Goal: Task Accomplishment & Management: Manage account settings

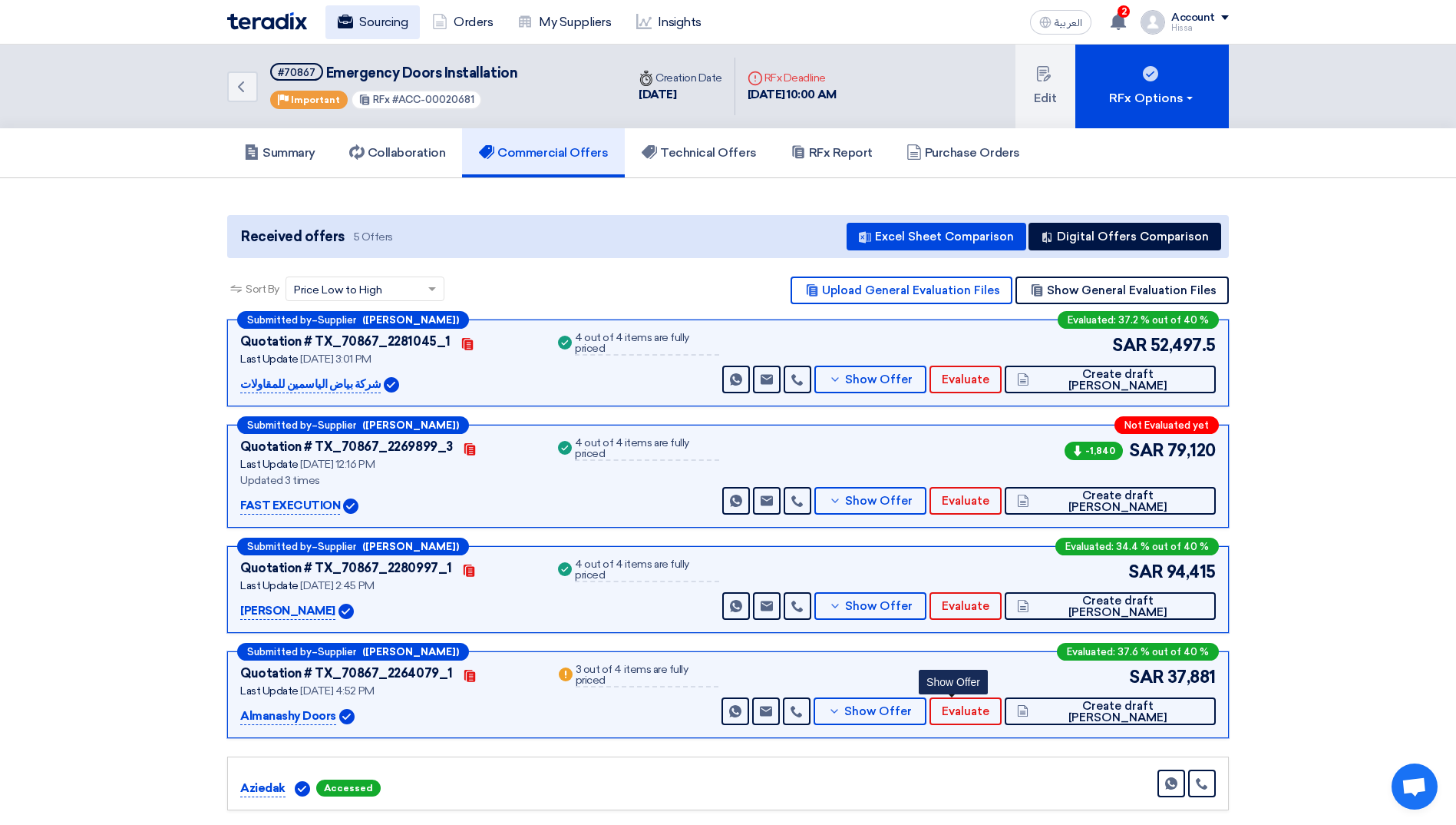
click at [389, 23] on link "Sourcing" at bounding box center [373, 22] width 95 height 34
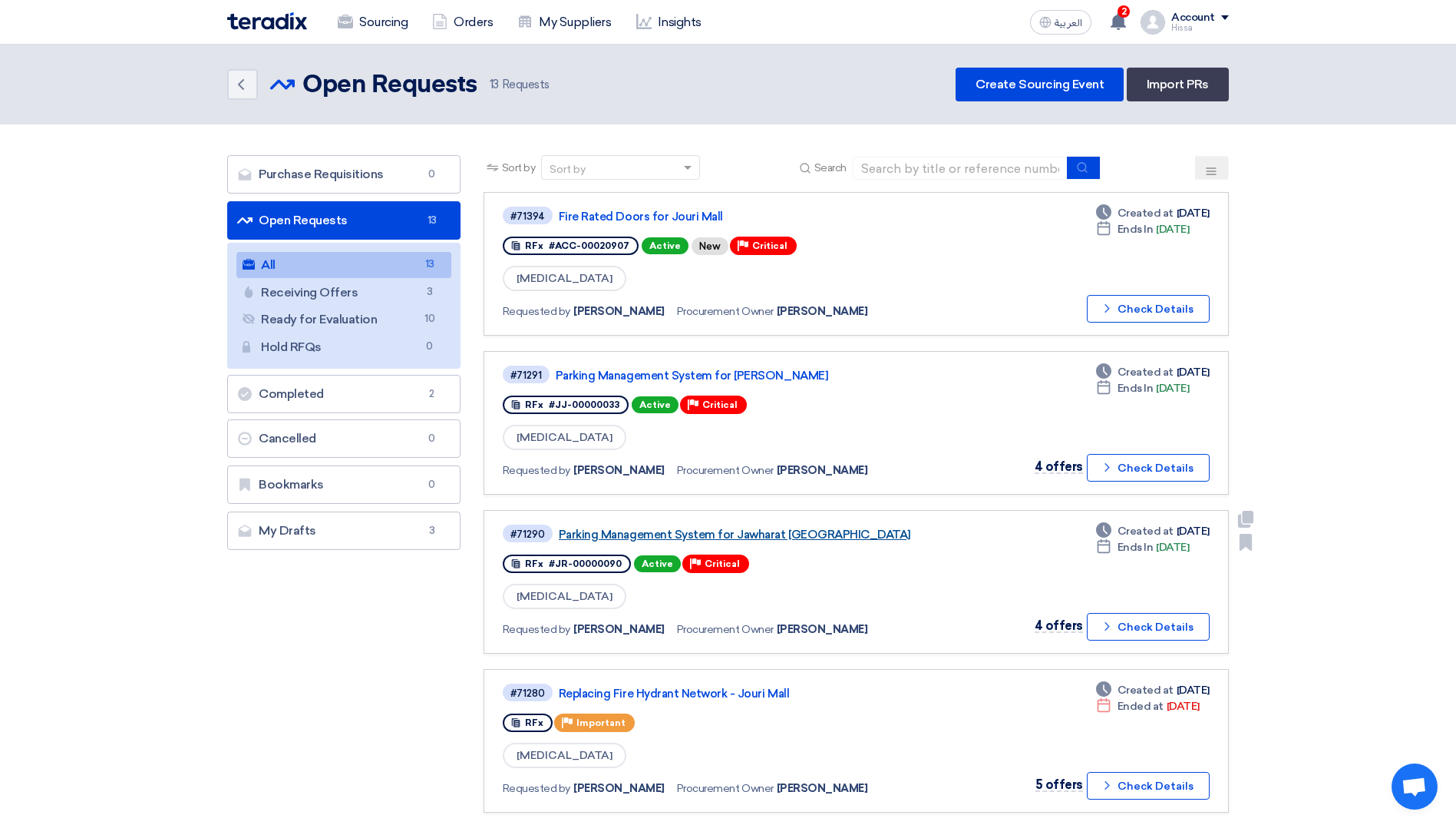
click at [702, 528] on link "Parking Management System for Jawharat [GEOGRAPHIC_DATA]" at bounding box center [750, 535] width 384 height 14
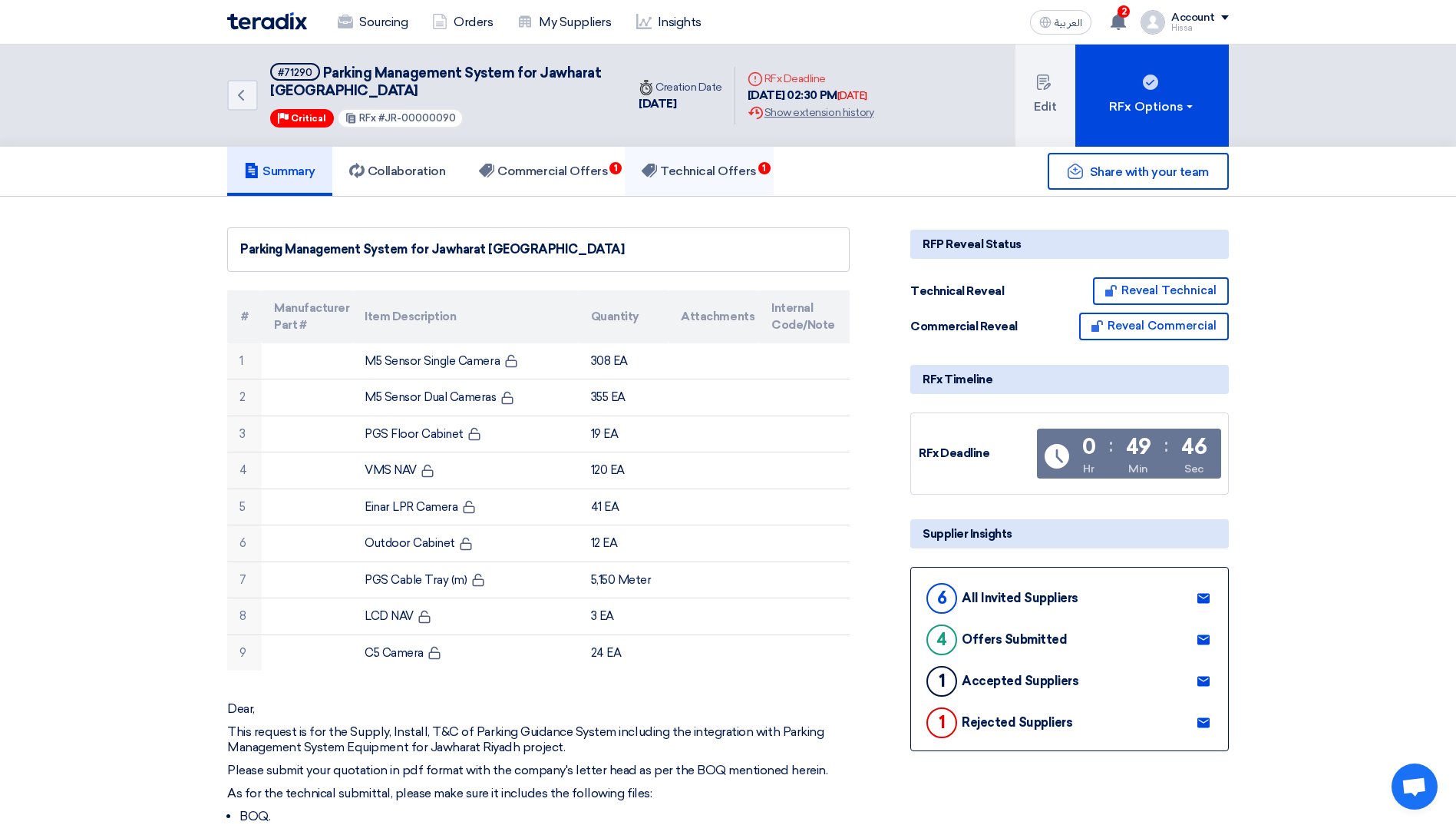
click at [687, 169] on h5 "Technical Offers 1" at bounding box center [698, 170] width 114 height 15
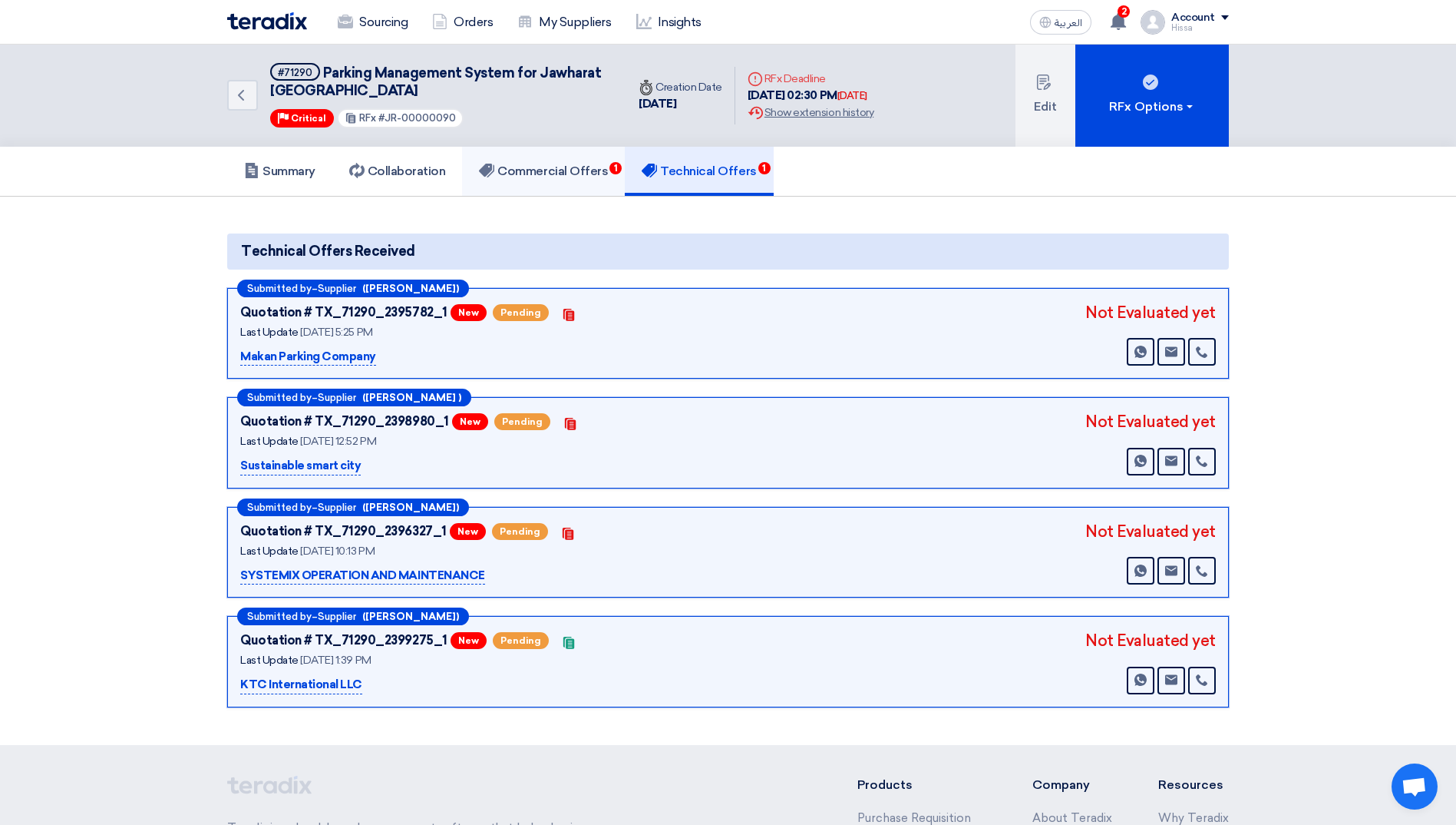
click at [579, 167] on h5 "Commercial Offers 1" at bounding box center [544, 170] width 129 height 15
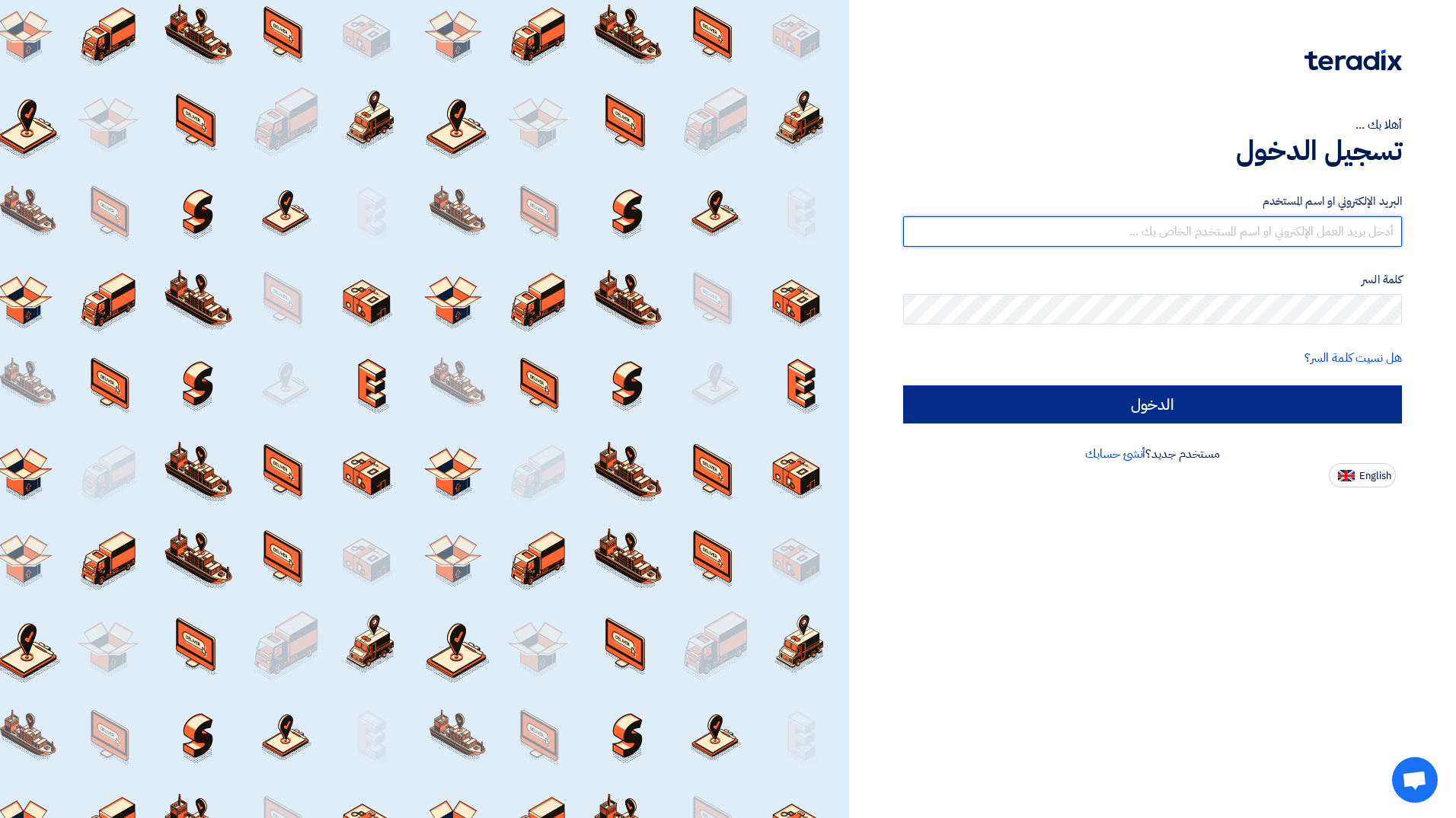
type input "[EMAIL_ADDRESS][PERSON_NAME][DOMAIN_NAME]"
click at [1282, 404] on input "الدخول" at bounding box center [1153, 404] width 499 height 38
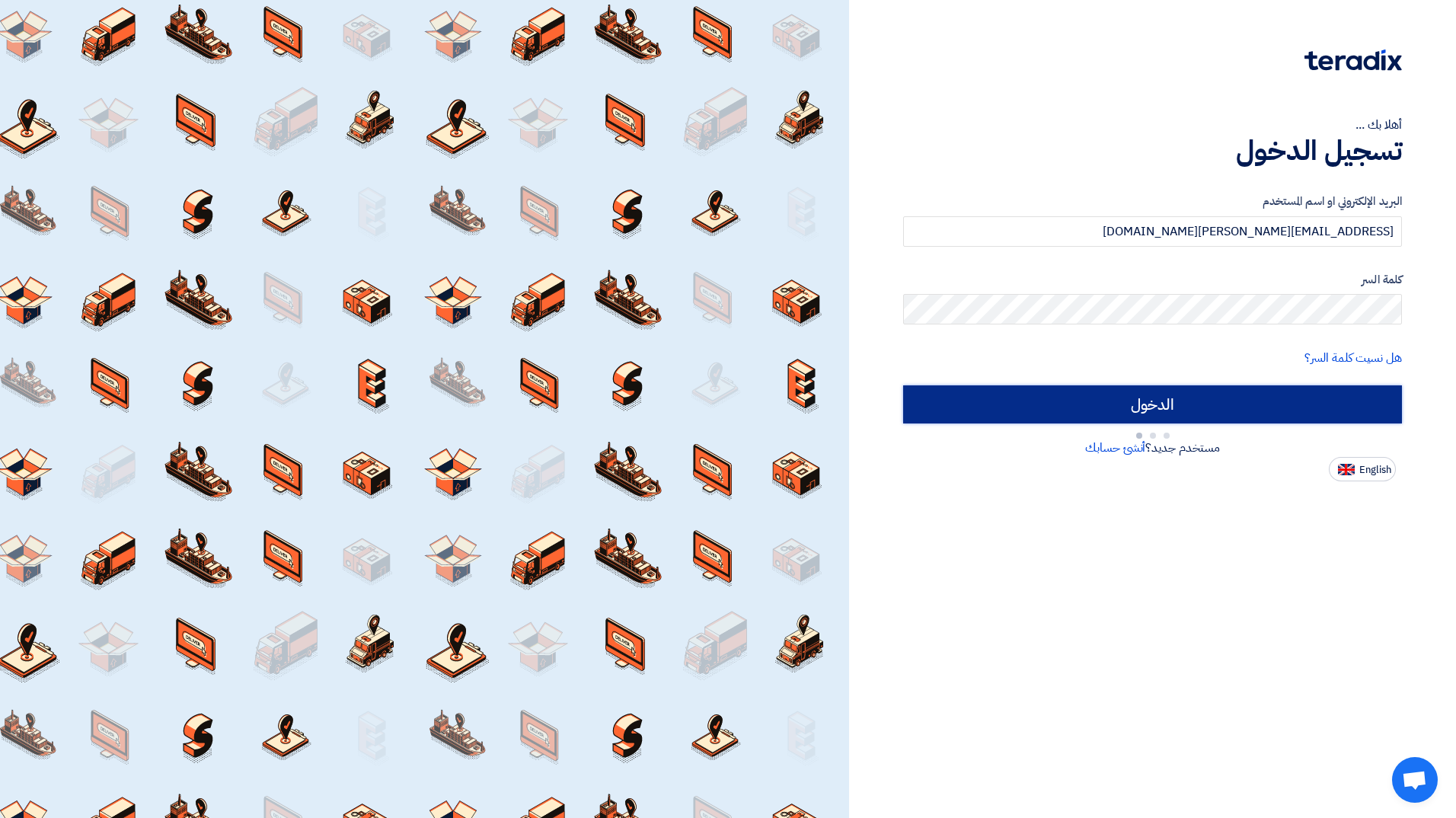
type input "Sign in"
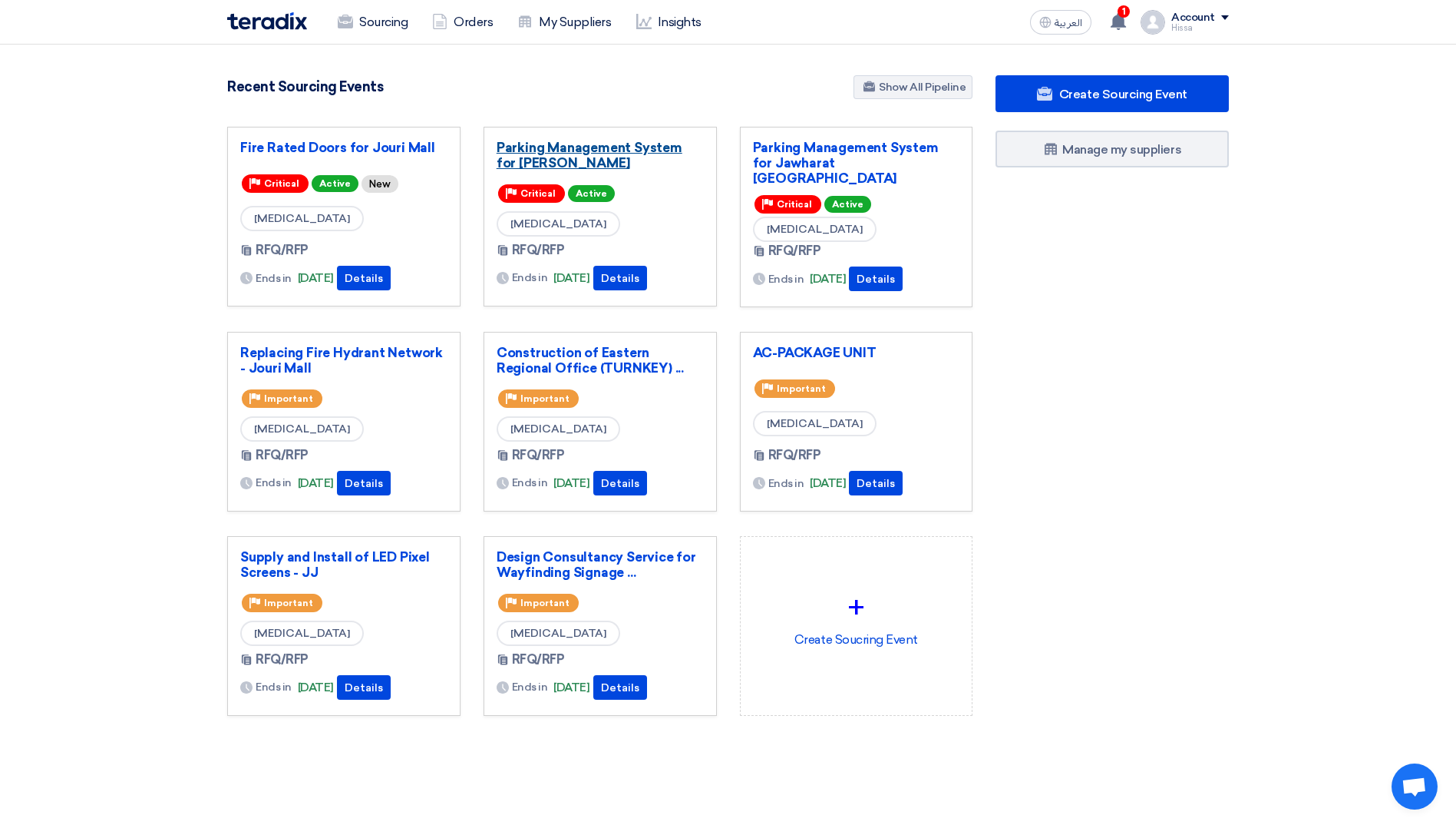
click at [586, 157] on link "Parking Management System for [PERSON_NAME]" at bounding box center [600, 155] width 207 height 31
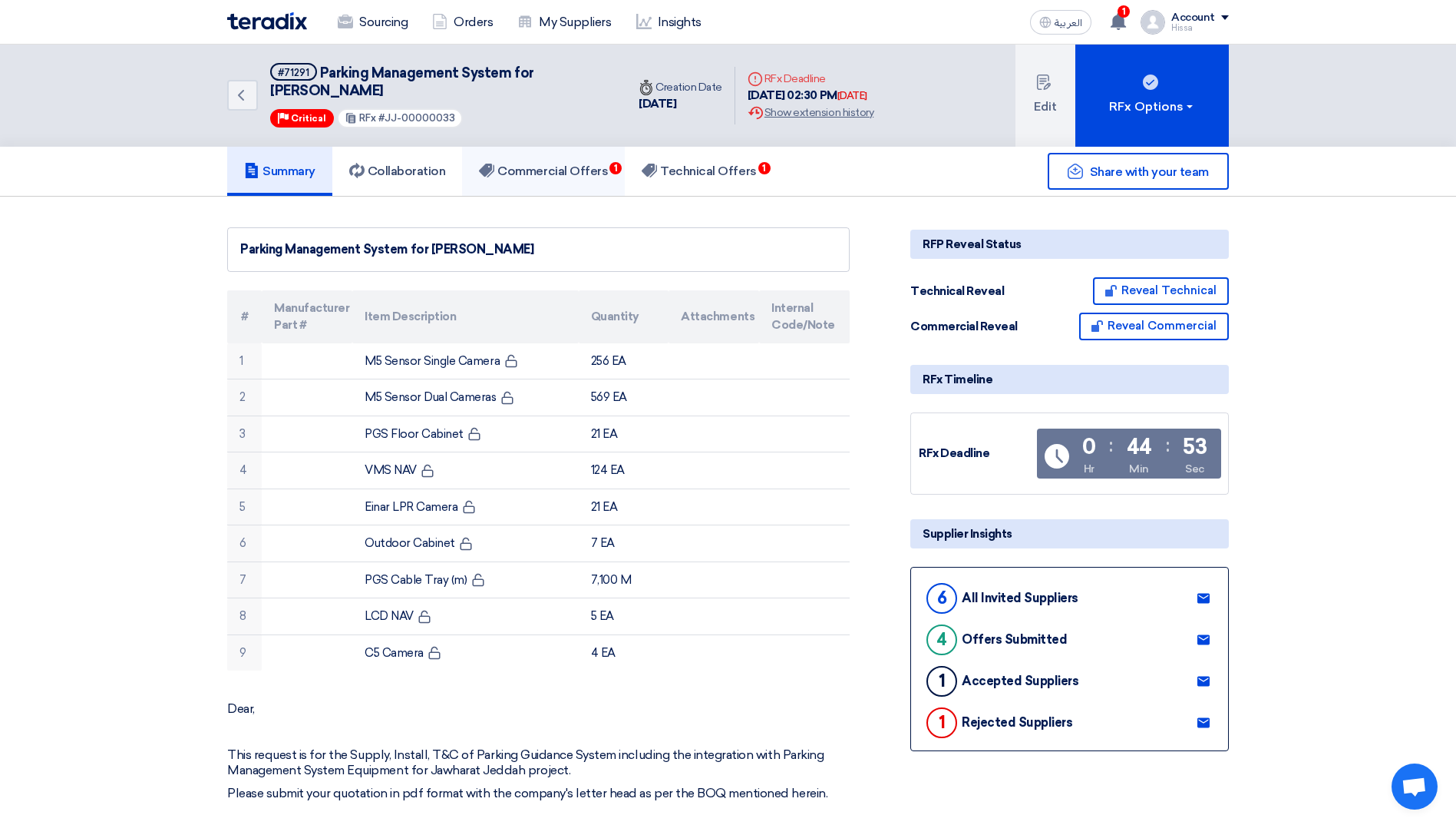
click at [586, 157] on link "Commercial Offers 1" at bounding box center [543, 171] width 162 height 49
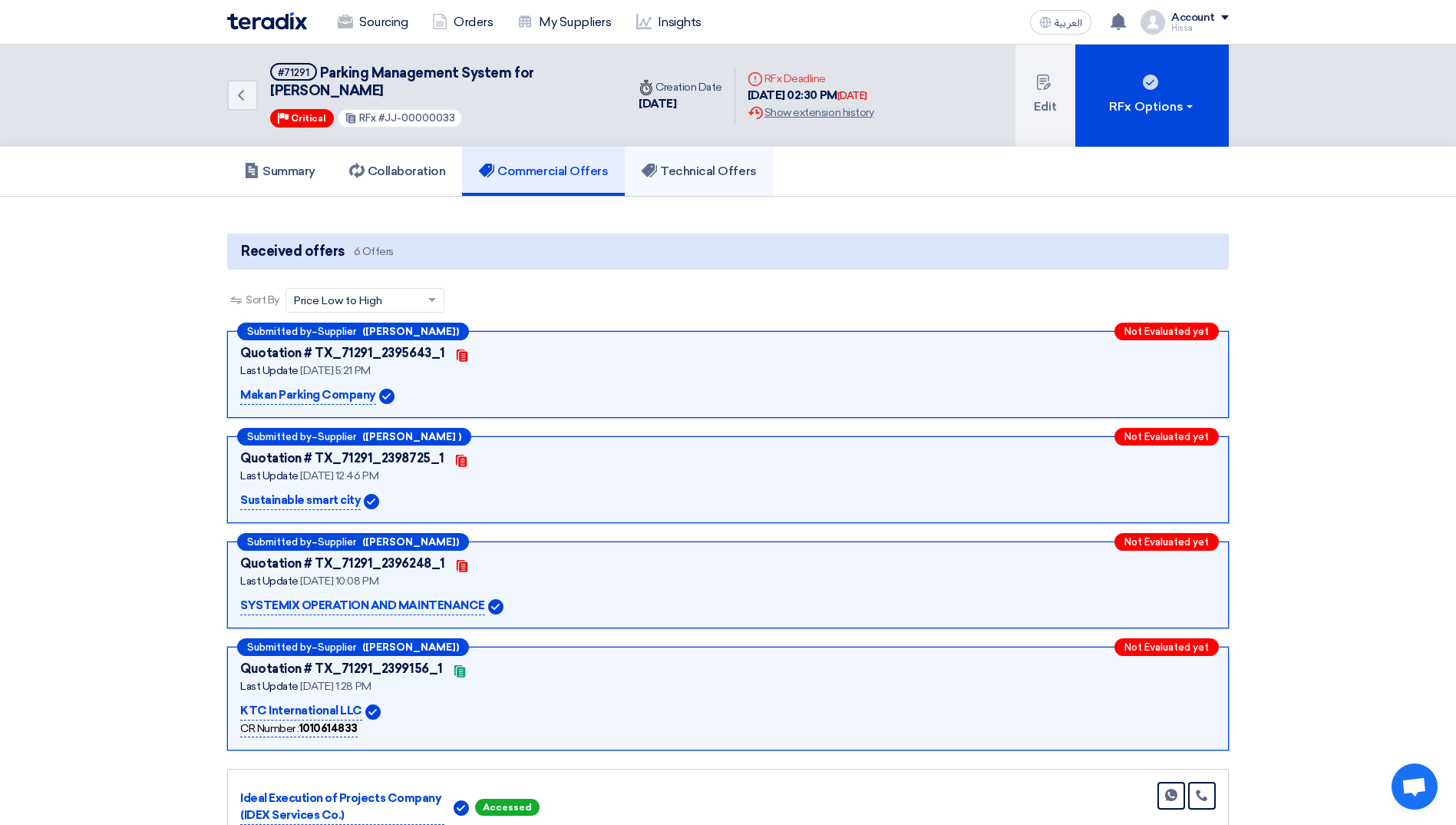
click at [680, 176] on h5 "Technical Offers" at bounding box center [698, 170] width 114 height 15
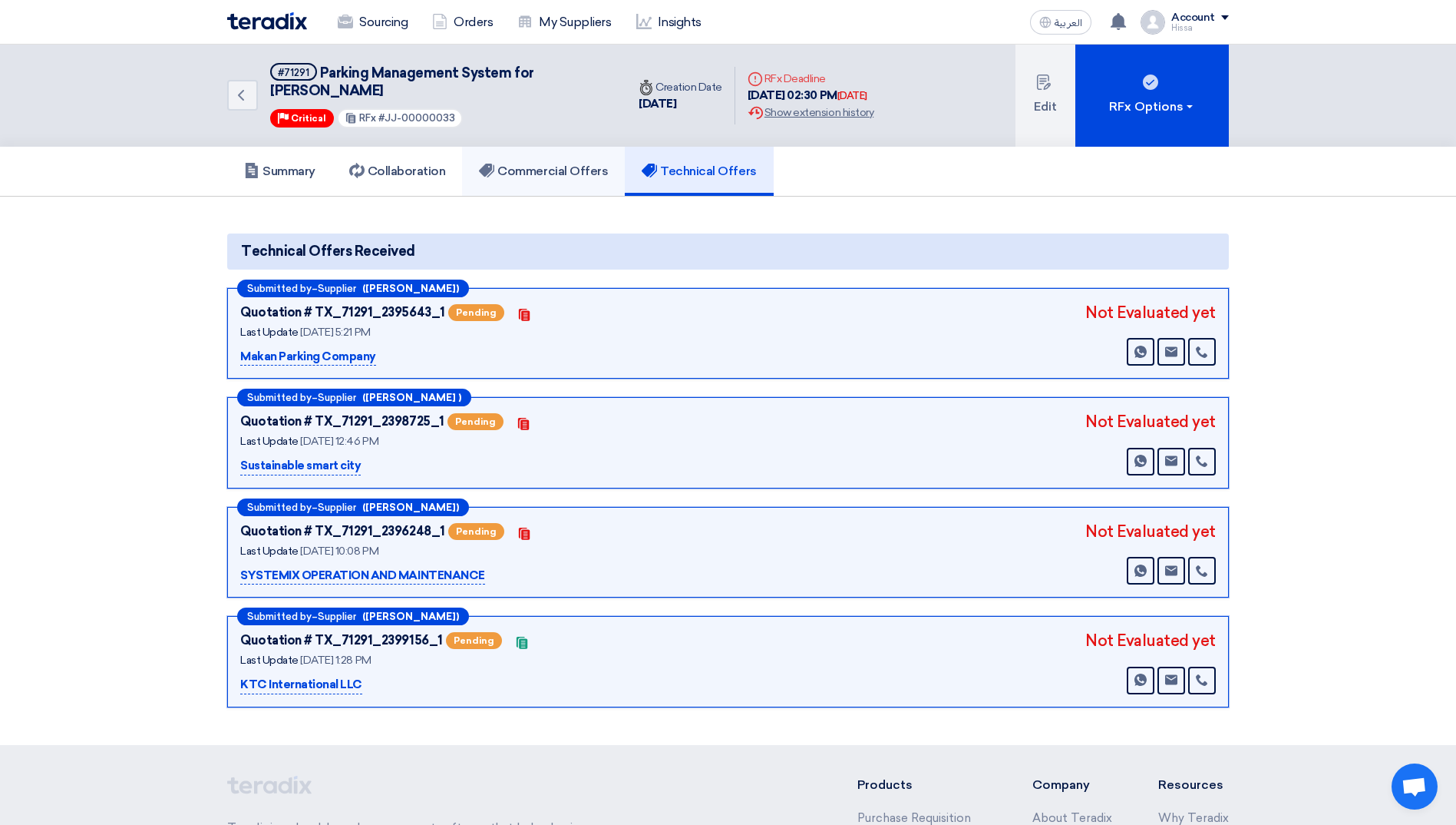
click at [599, 184] on link "Commercial Offers" at bounding box center [543, 171] width 162 height 49
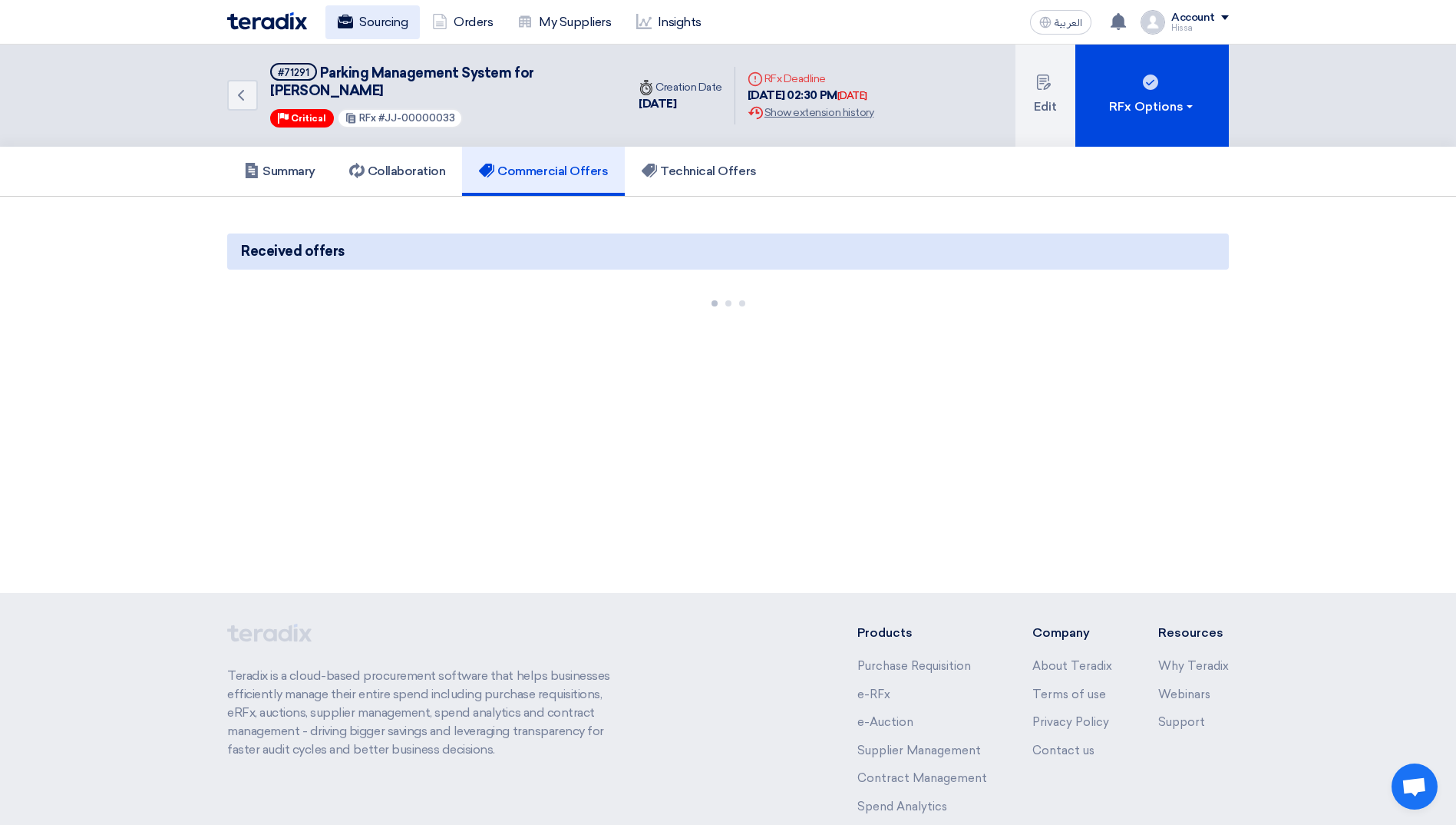
click at [385, 24] on link "Sourcing" at bounding box center [373, 22] width 95 height 34
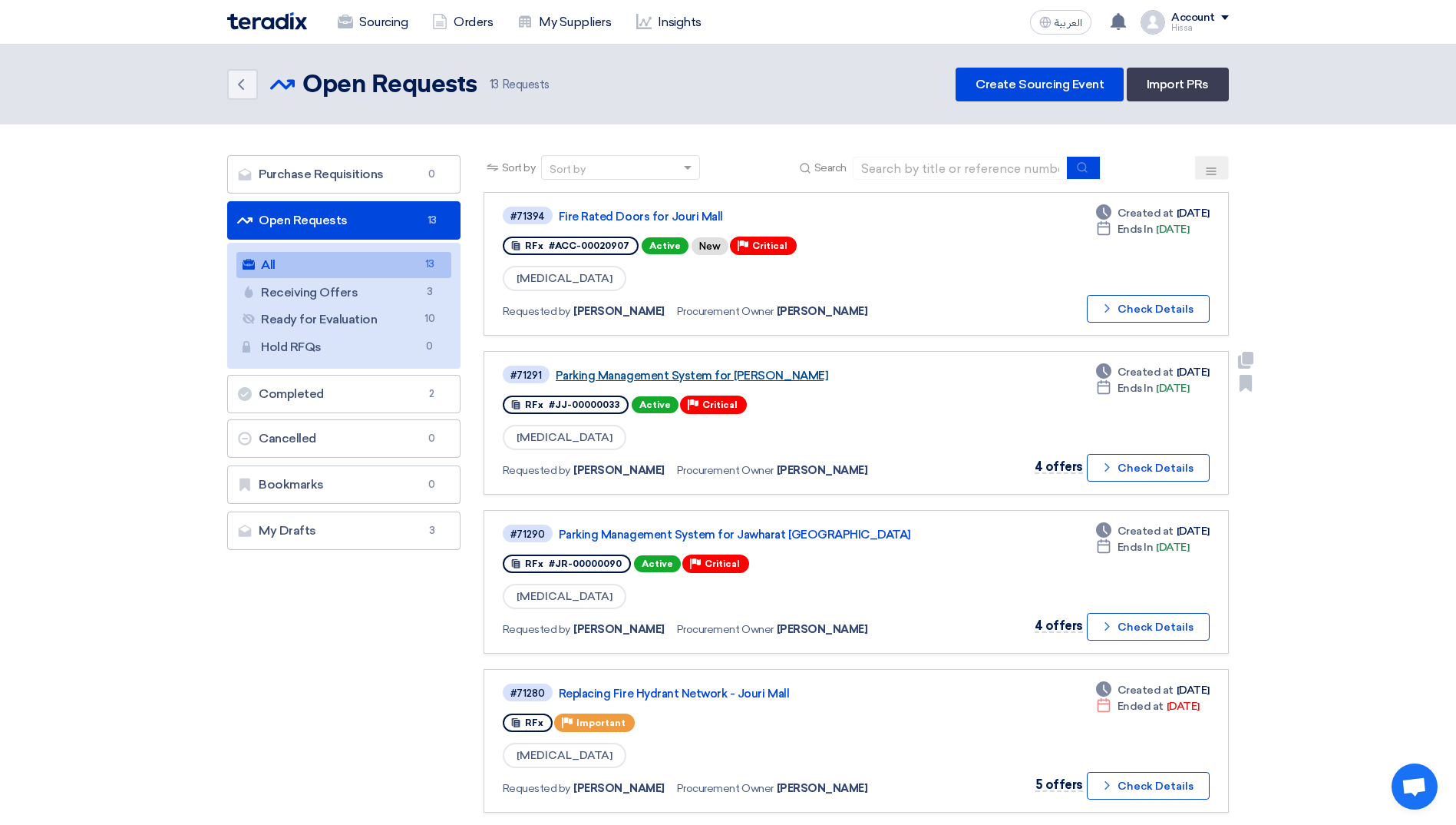
click at [731, 375] on link "Parking Management System for [PERSON_NAME]" at bounding box center [747, 375] width 384 height 14
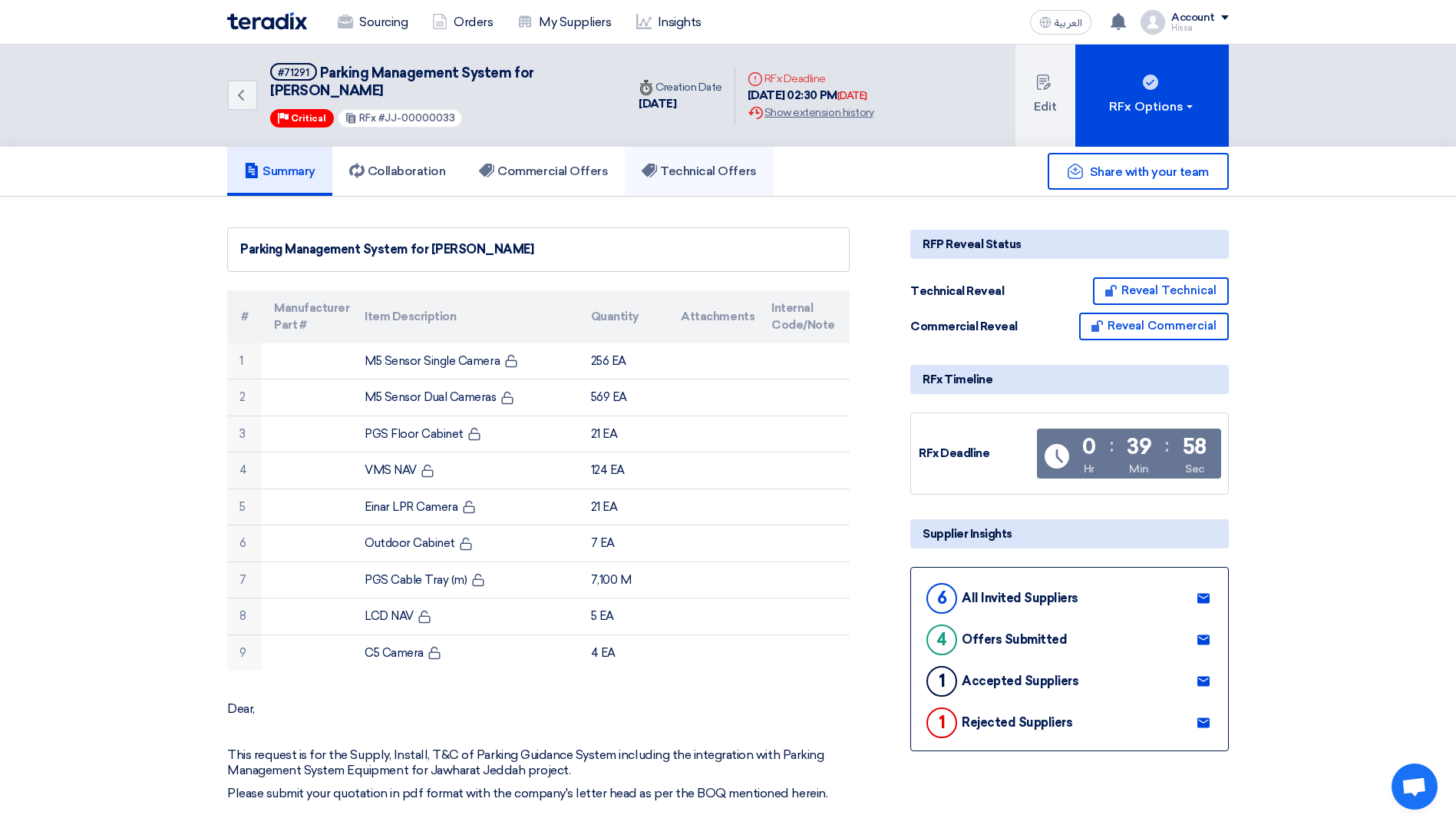
click at [716, 180] on link "Technical Offers" at bounding box center [699, 171] width 148 height 49
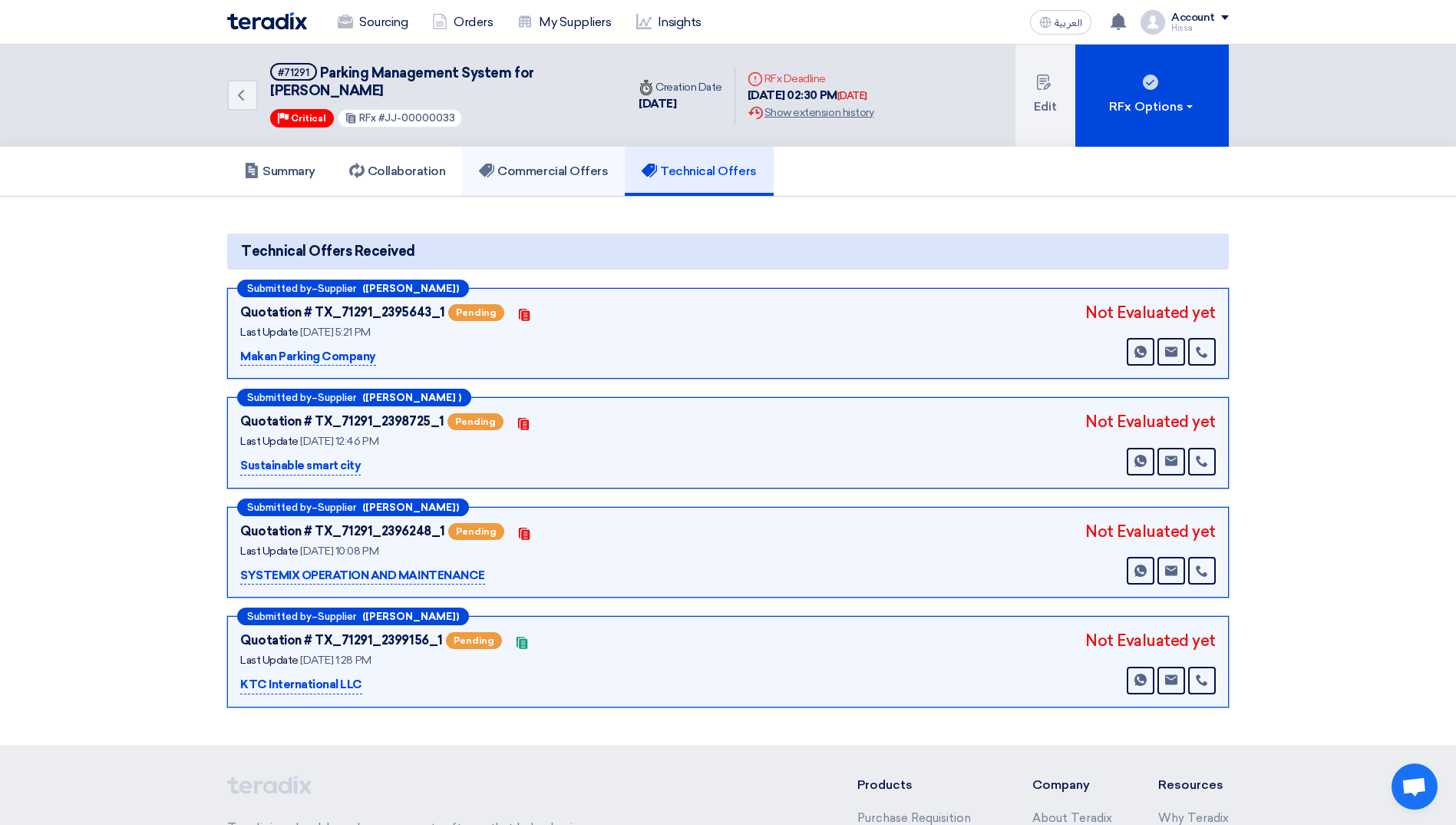
click at [595, 172] on h5 "Commercial Offers" at bounding box center [544, 170] width 129 height 15
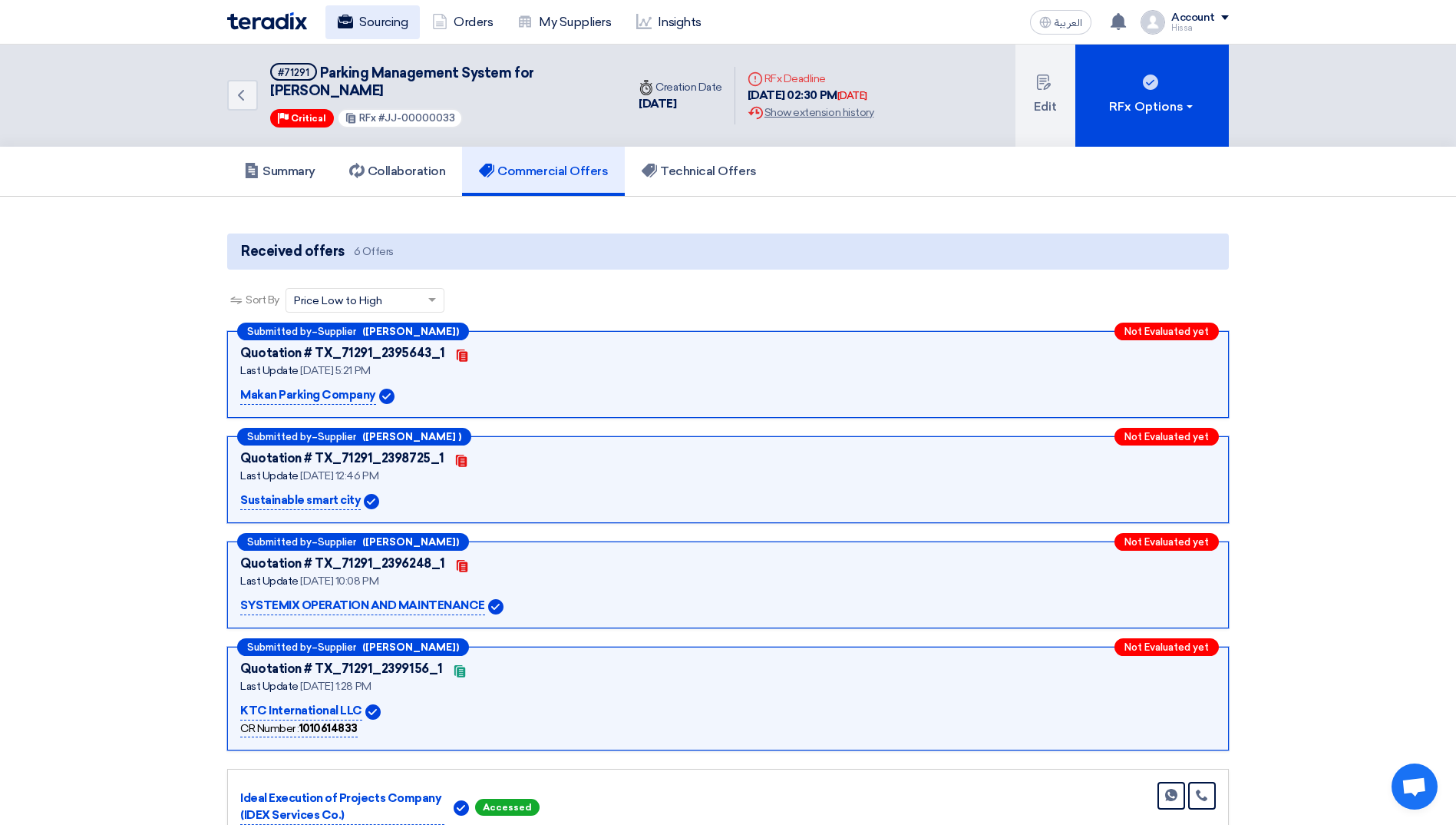
click at [377, 19] on link "Sourcing" at bounding box center [373, 22] width 95 height 34
